Goal: Task Accomplishment & Management: Use online tool/utility

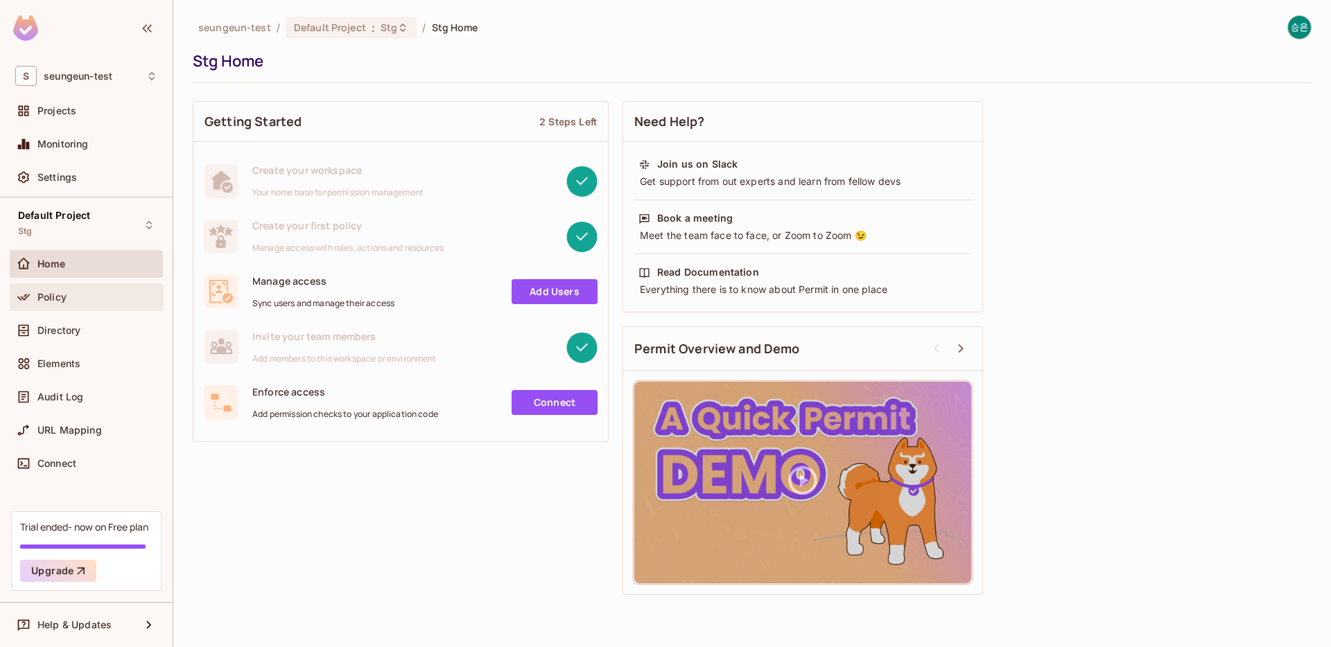
click at [107, 293] on div "Policy" at bounding box center [97, 297] width 120 height 11
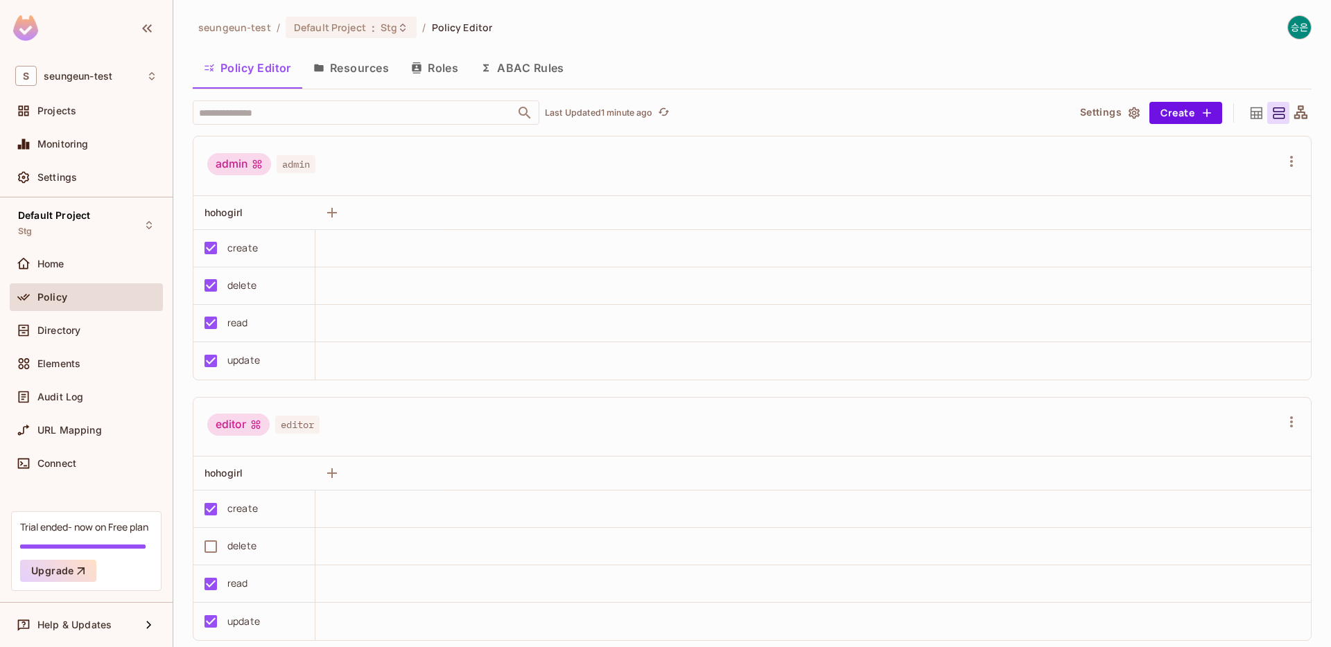
click at [552, 66] on button "ABAC Rules" at bounding box center [522, 68] width 106 height 35
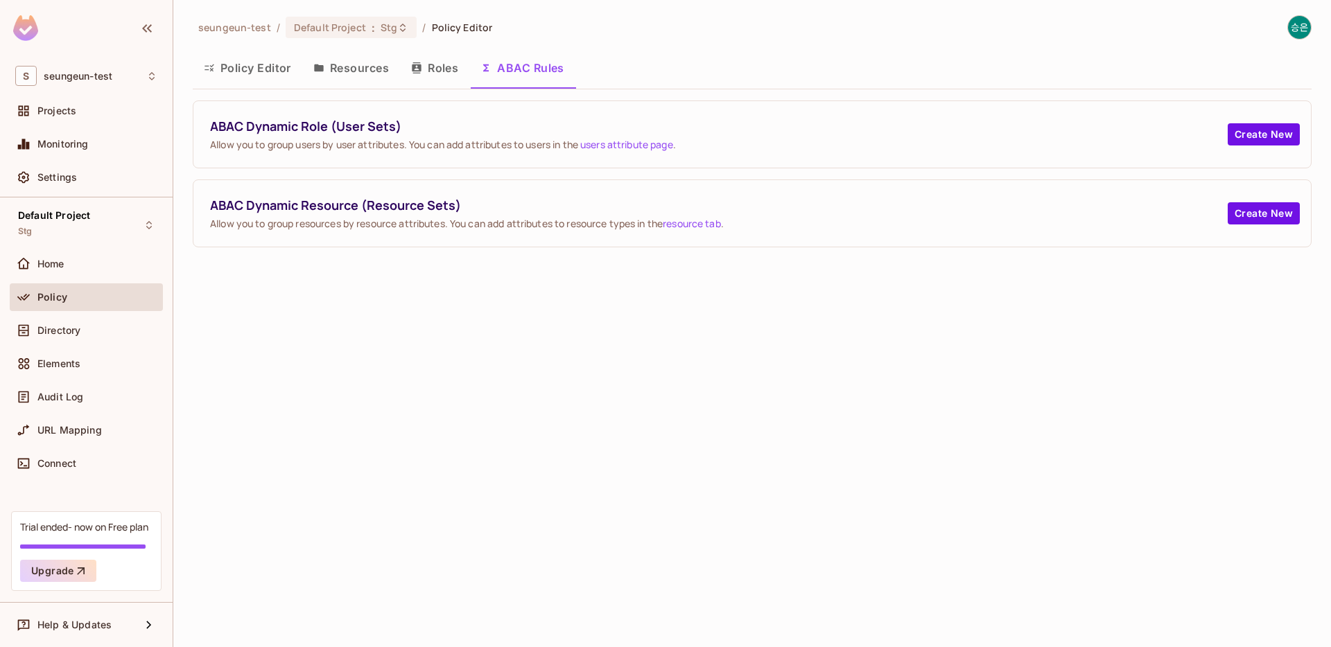
click at [249, 62] on button "Policy Editor" at bounding box center [248, 68] width 110 height 35
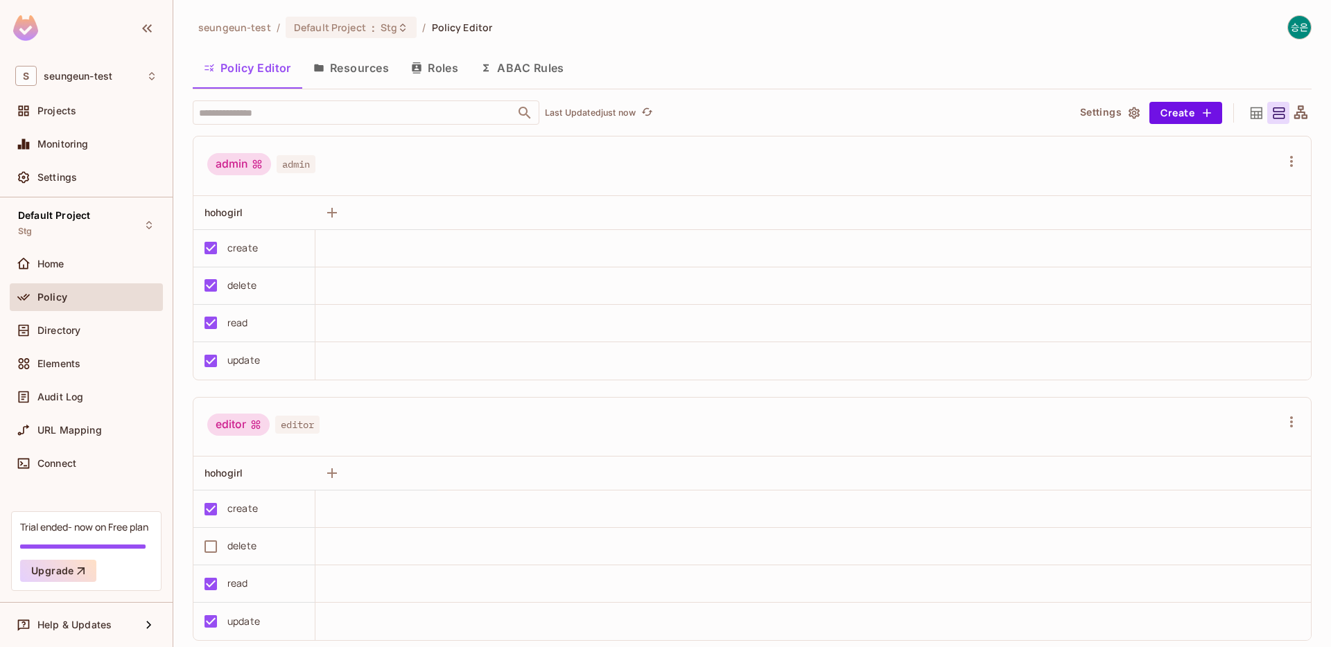
click at [509, 75] on button "ABAC Rules" at bounding box center [522, 68] width 106 height 35
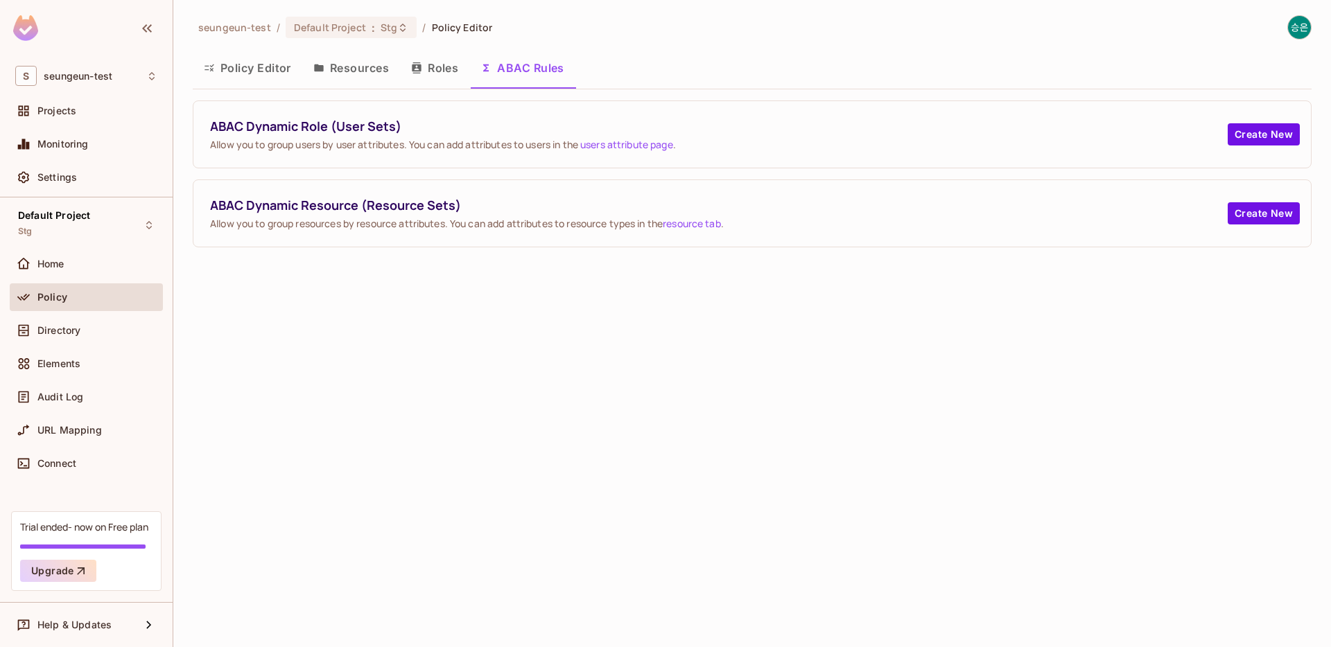
click at [290, 64] on button "Policy Editor" at bounding box center [248, 68] width 110 height 35
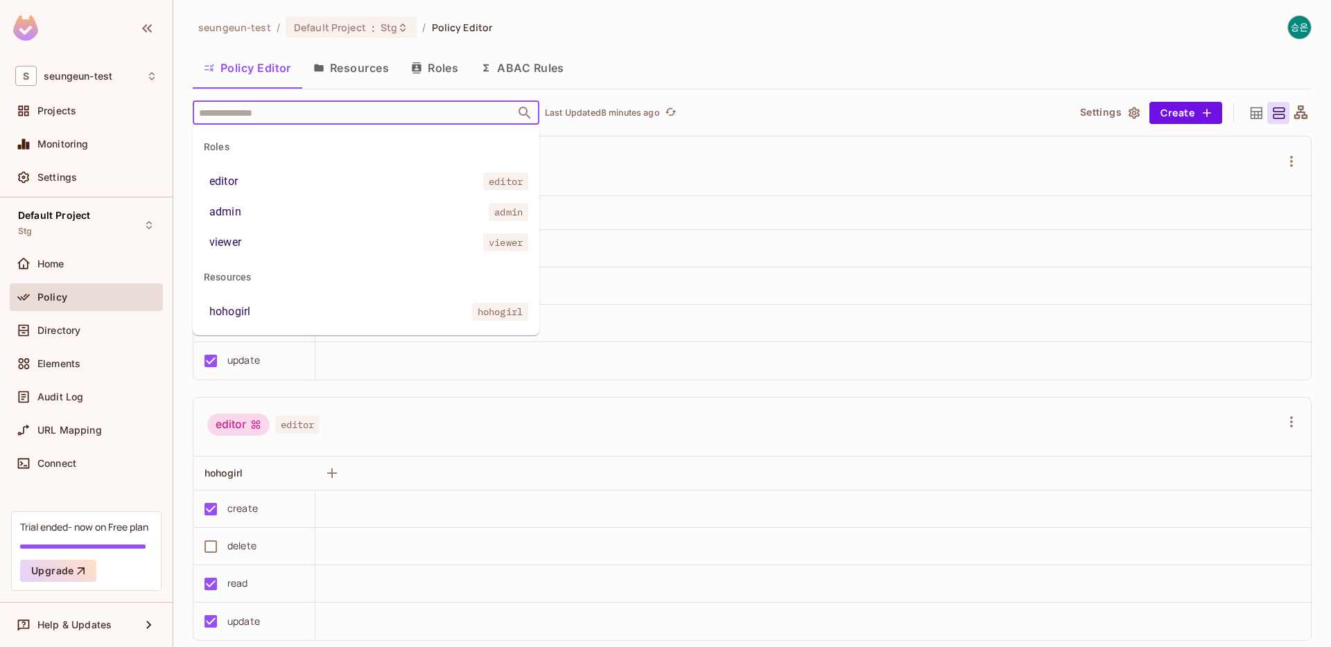
click at [387, 116] on input "text" at bounding box center [353, 112] width 317 height 24
click at [268, 118] on input "text" at bounding box center [353, 112] width 317 height 24
click at [473, 303] on span "hohogirl" at bounding box center [500, 312] width 56 height 18
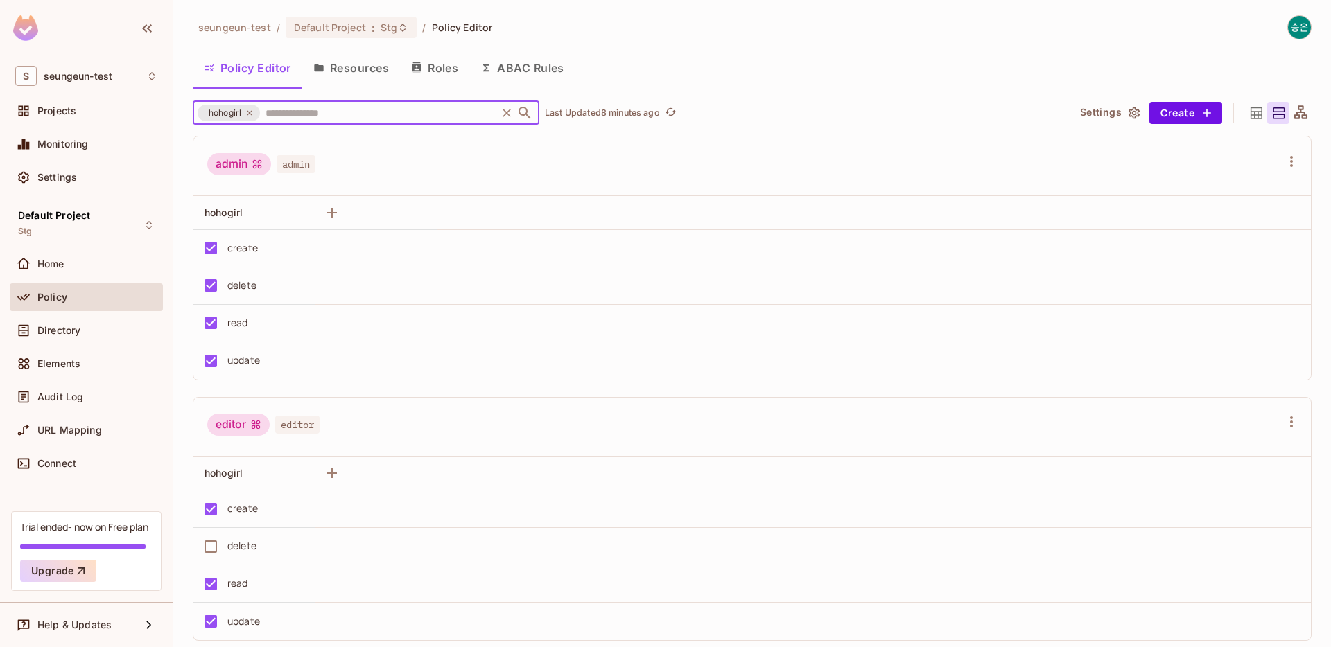
click at [251, 118] on div "hohogirl" at bounding box center [229, 113] width 62 height 17
click at [251, 116] on icon at bounding box center [249, 113] width 8 height 8
click at [408, 113] on input "text" at bounding box center [353, 112] width 317 height 24
type input "****"
click at [606, 92] on div "seungeun-test / Default Project : Stg / Policy Editor Policy Editor Resources R…" at bounding box center [752, 331] width 1119 height 633
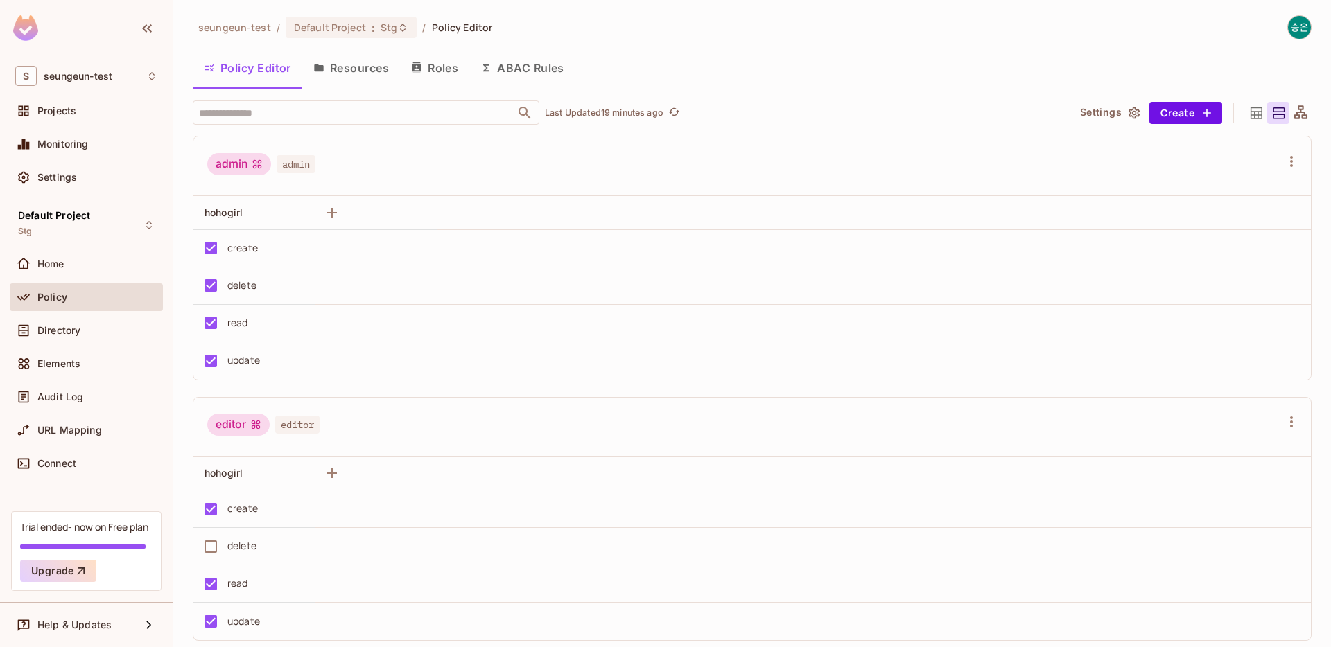
click at [1259, 116] on icon at bounding box center [1256, 113] width 17 height 17
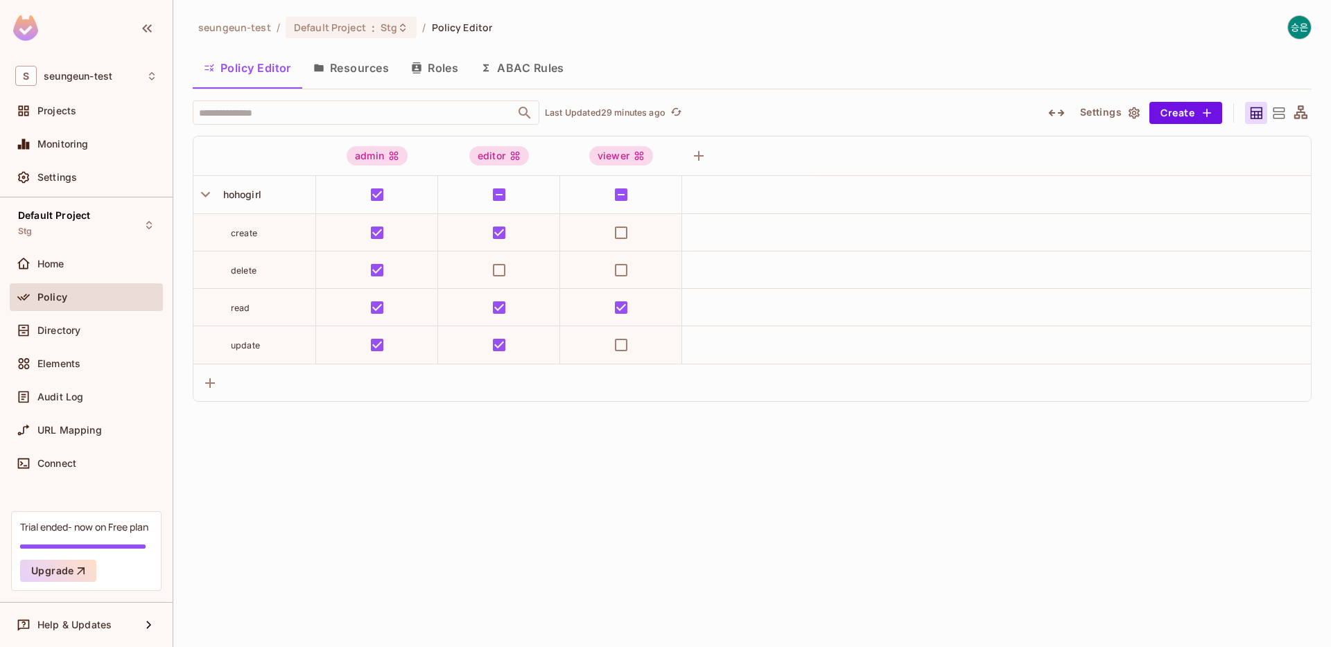
click at [713, 44] on div "seungeun-test / Default Project : Stg / Policy Editor Policy Editor Resources R…" at bounding box center [752, 208] width 1119 height 387
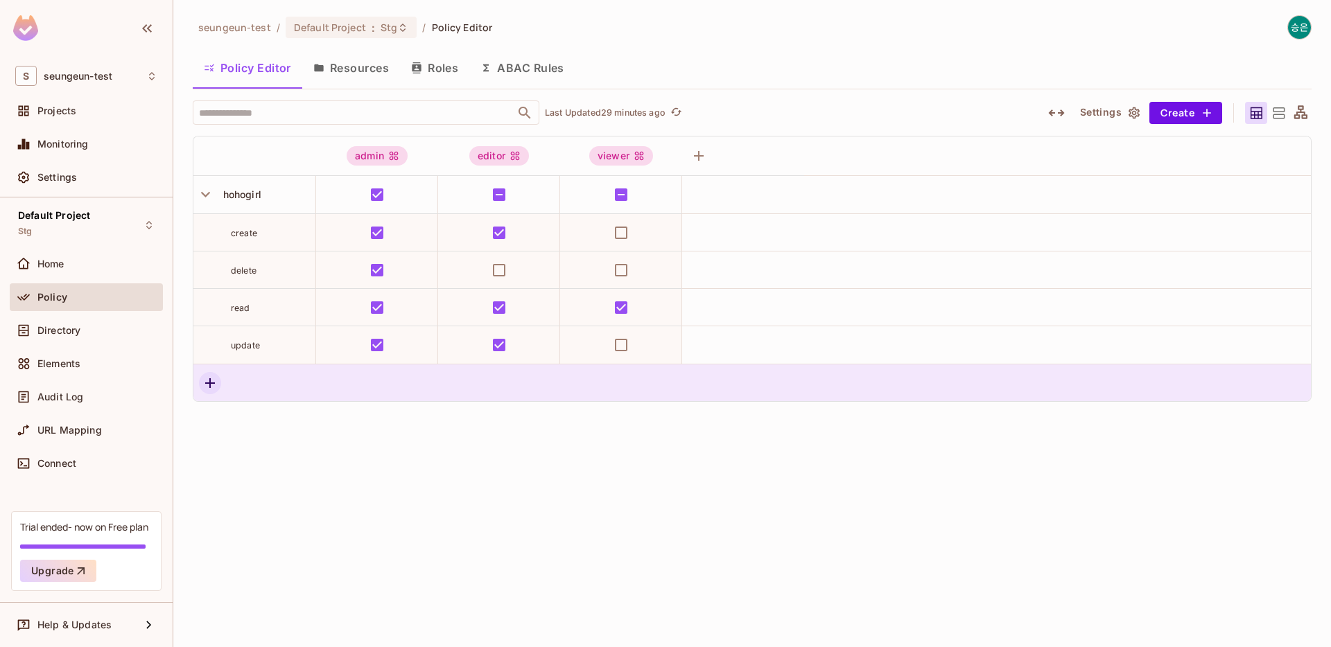
click at [209, 383] on icon "button" at bounding box center [210, 383] width 10 height 10
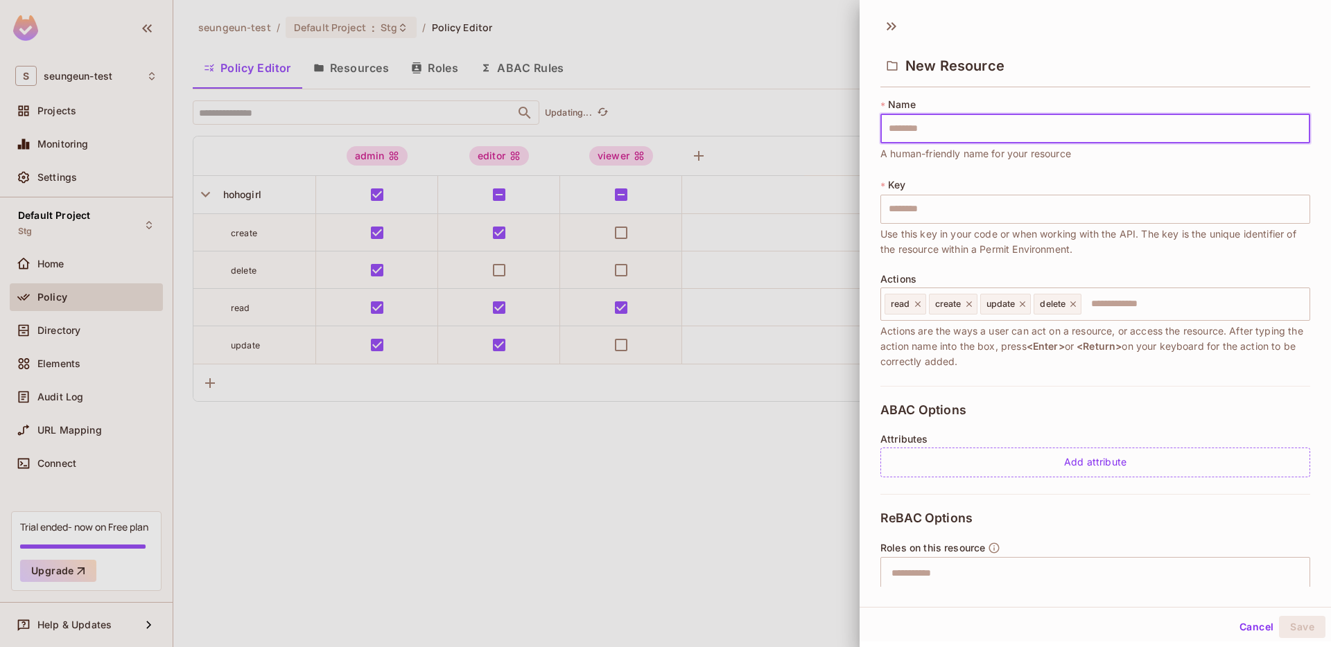
type input "*"
type input "**"
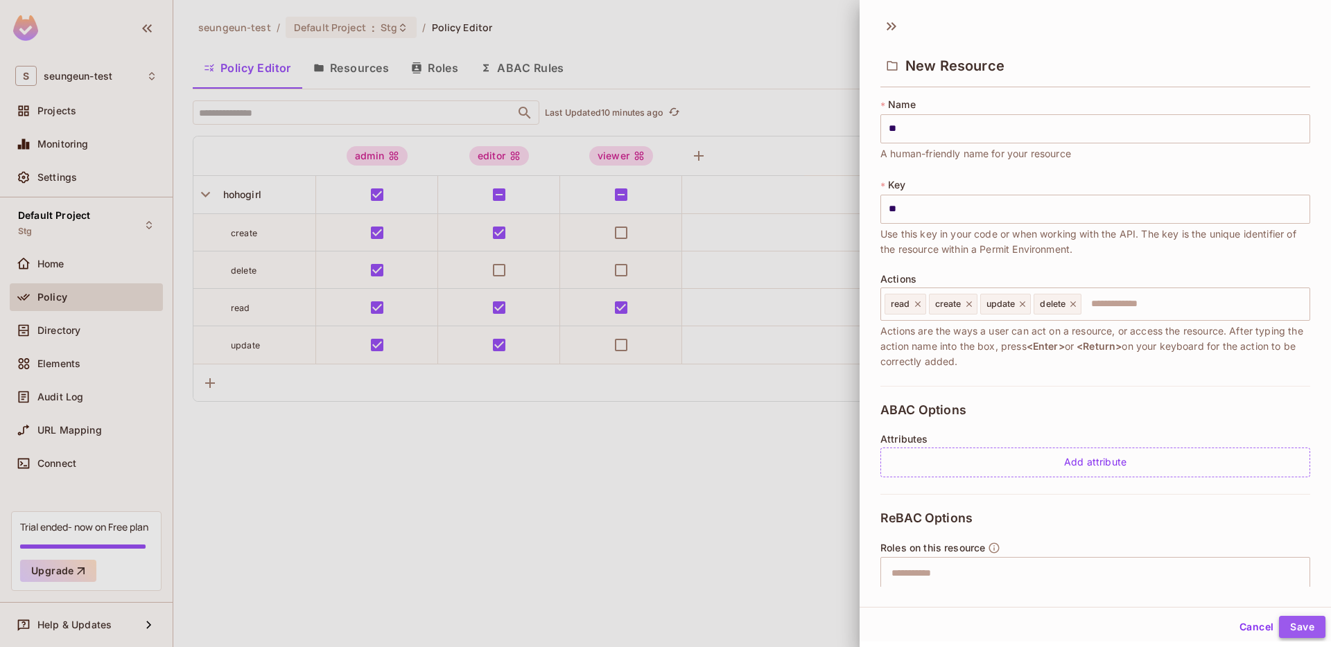
click at [1302, 626] on button "Save" at bounding box center [1302, 627] width 46 height 22
